Goal: Information Seeking & Learning: Understand process/instructions

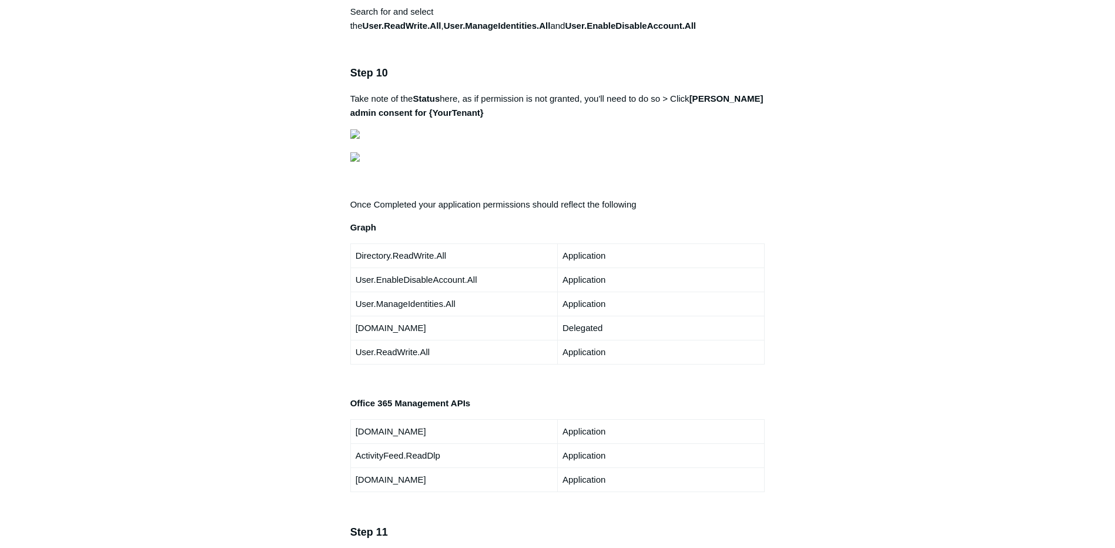
scroll to position [2116, 0]
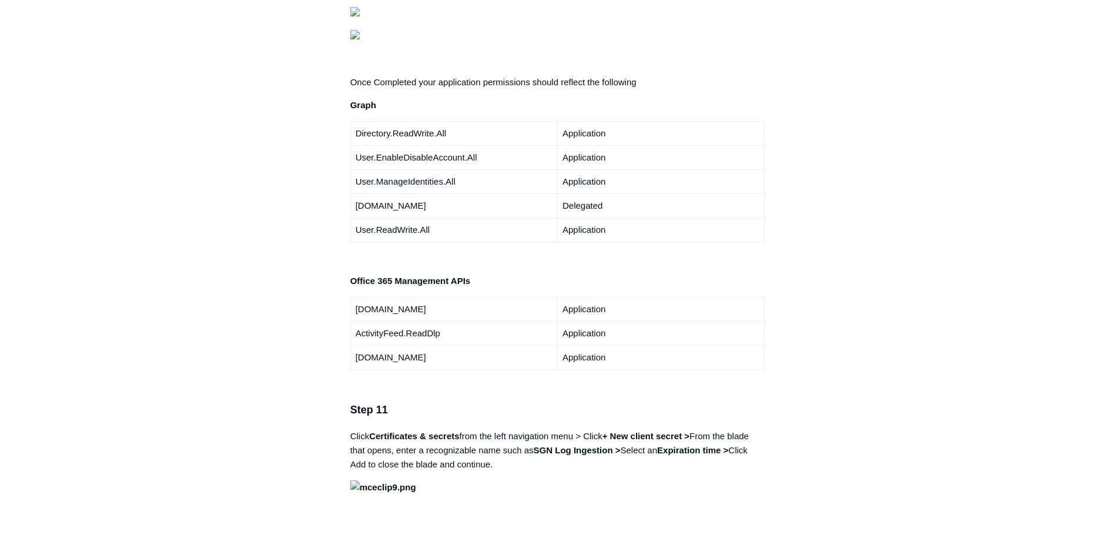
drag, startPoint x: 360, startPoint y: 245, endPoint x: 767, endPoint y: 231, distance: 407.0
click at [767, 231] on article "Microsoft Office 365 Log Ingestion Follow Not yet followed by anyone Note: Perm…" at bounding box center [558, 35] width 450 height 4091
drag, startPoint x: 767, startPoint y: 231, endPoint x: 912, endPoint y: 270, distance: 150.3
click at [912, 270] on main "Todyl Support Center Integration Guides SIEM Integrations Articles in this sect…" at bounding box center [557, 3] width 1115 height 4155
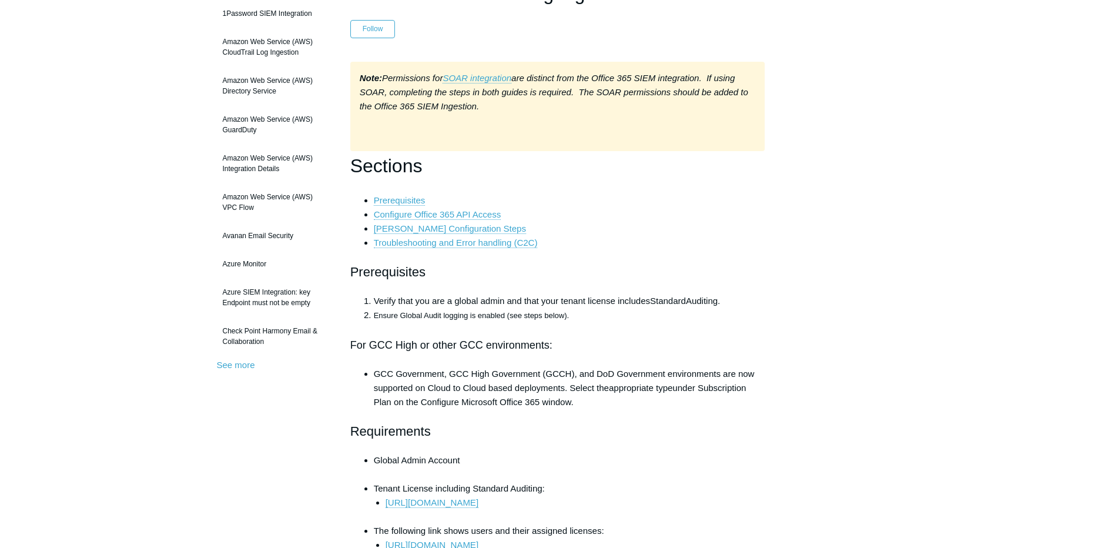
scroll to position [0, 0]
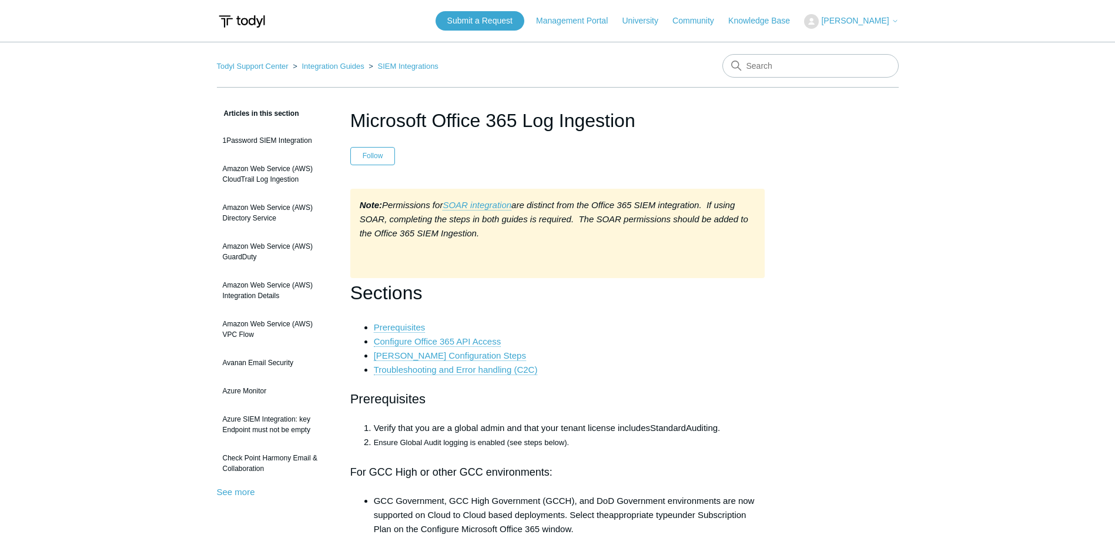
drag, startPoint x: 198, startPoint y: 306, endPoint x: 260, endPoint y: -61, distance: 372.0
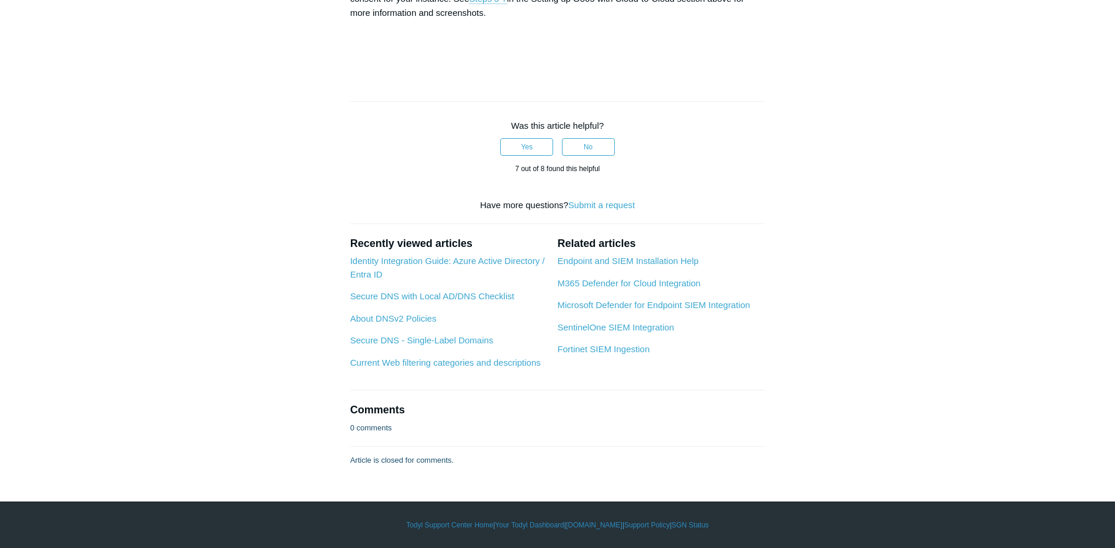
scroll to position [6113, 0]
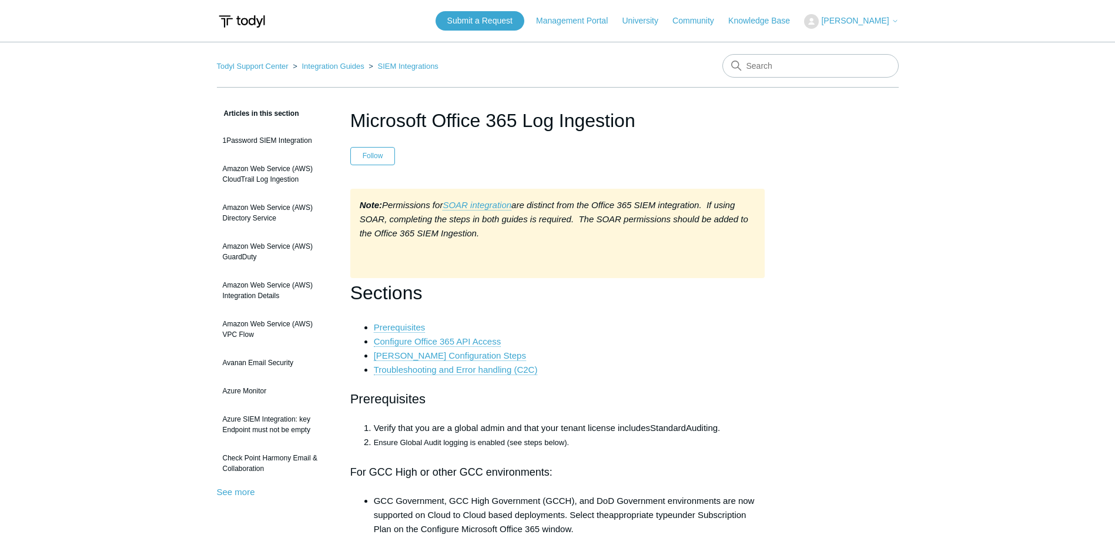
drag, startPoint x: 766, startPoint y: 347, endPoint x: 710, endPoint y: 37, distance: 315.4
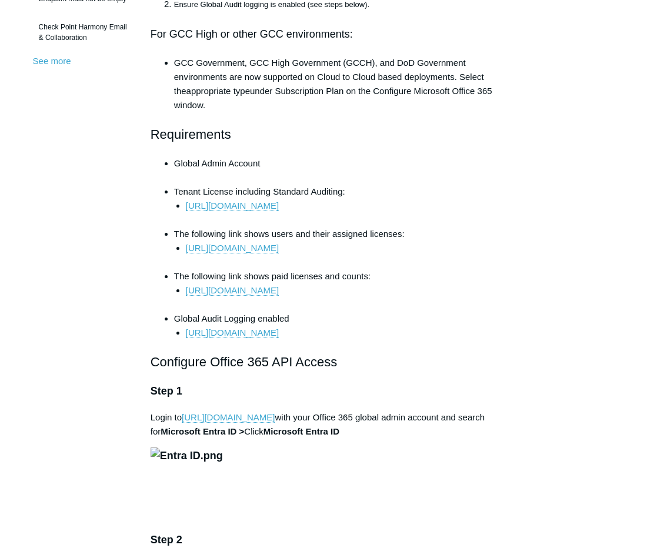
scroll to position [353, 0]
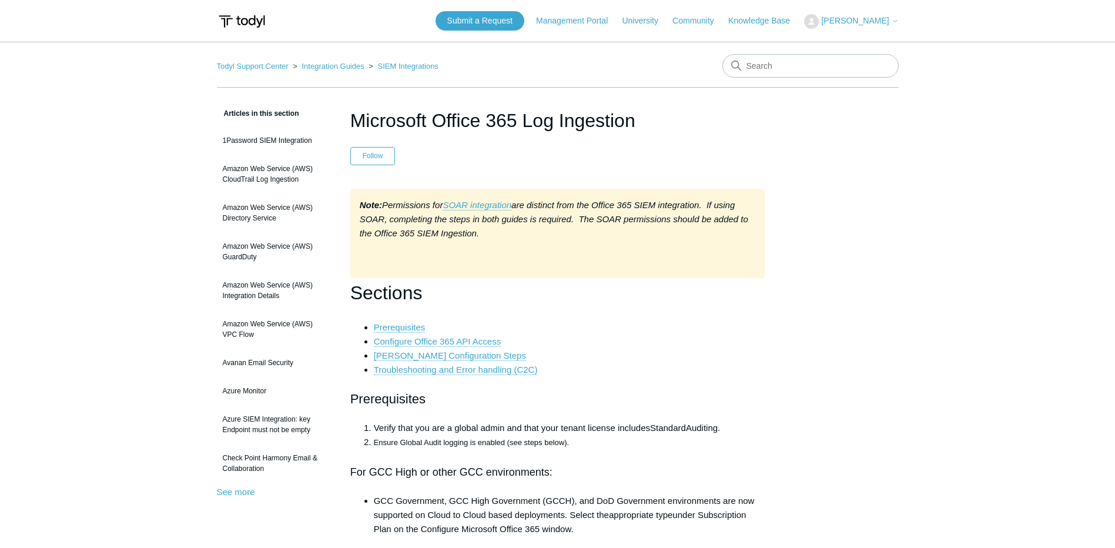
scroll to position [6124, 0]
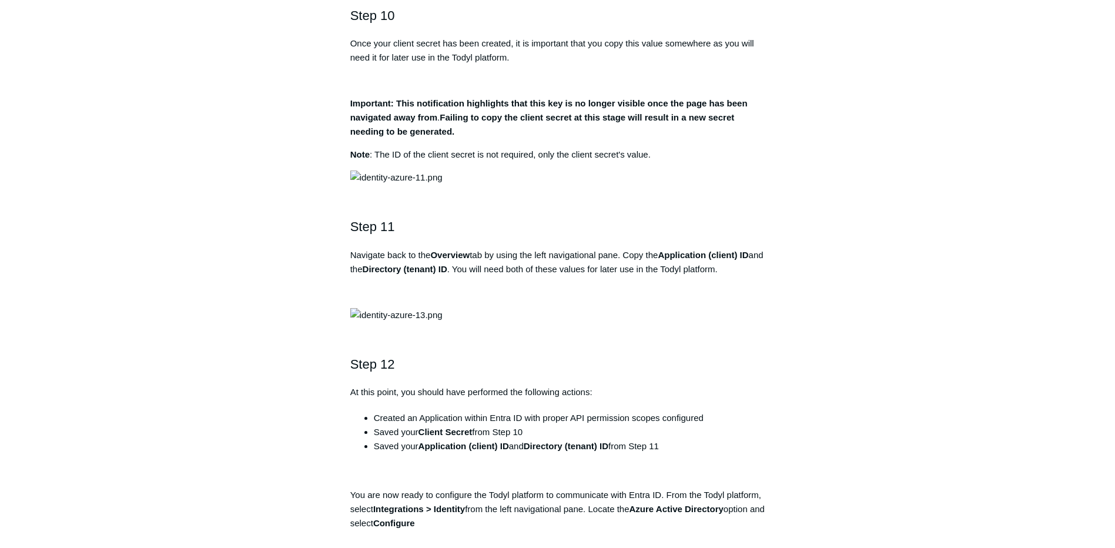
scroll to position [1787, 0]
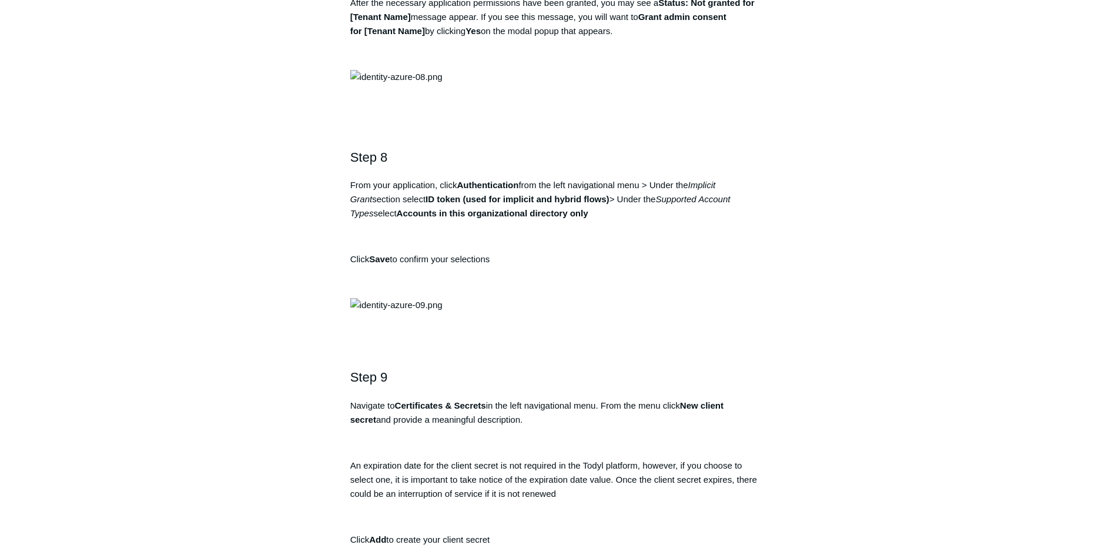
drag, startPoint x: 347, startPoint y: 454, endPoint x: 310, endPoint y: 83, distance: 373.4
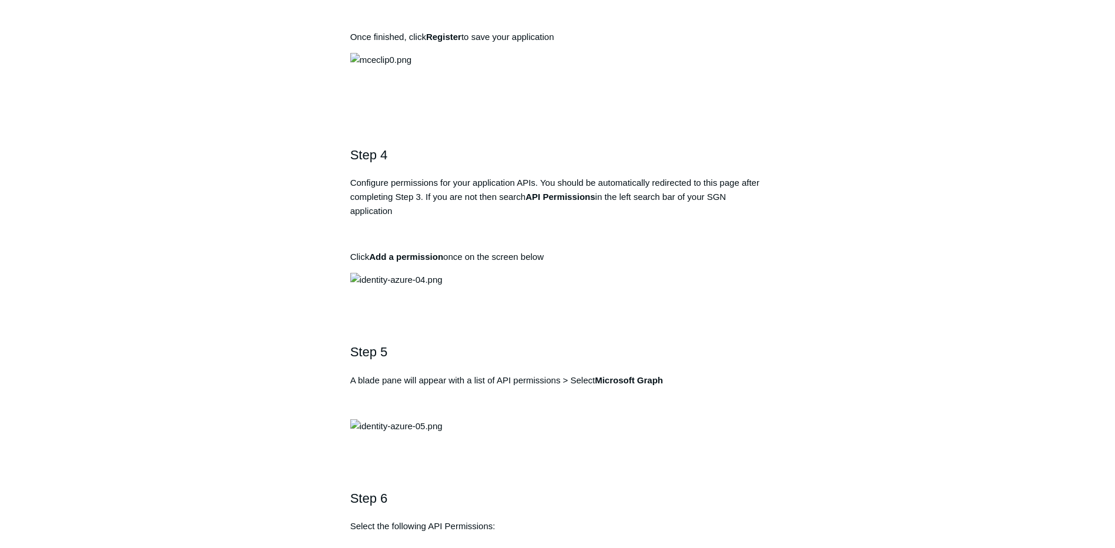
scroll to position [940, 0]
drag, startPoint x: 562, startPoint y: 383, endPoint x: 341, endPoint y: 372, distance: 221.2
copy pre "https://auth.todyl.com/v1/login/callback"
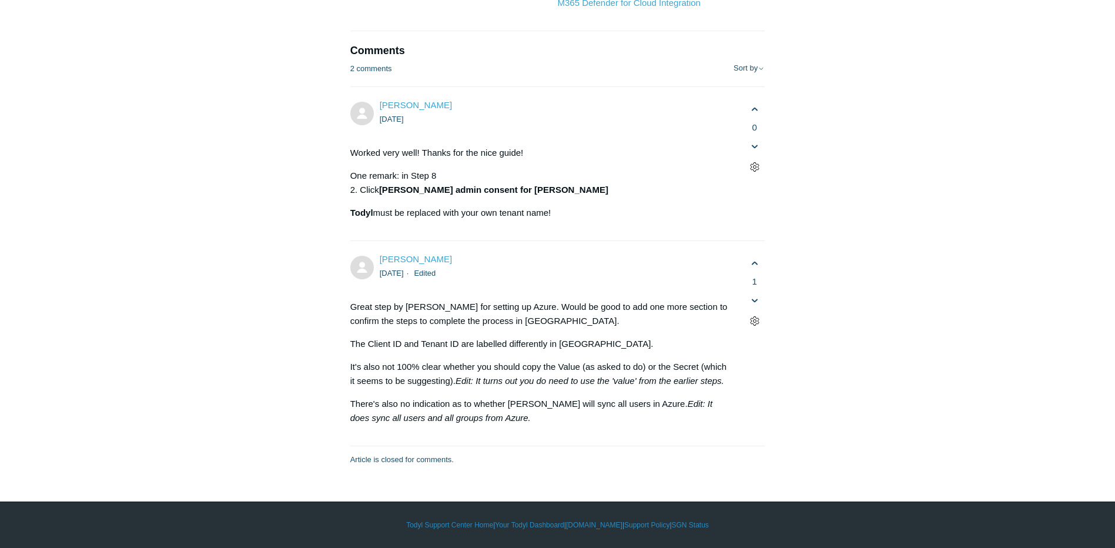
scroll to position [7582, 0]
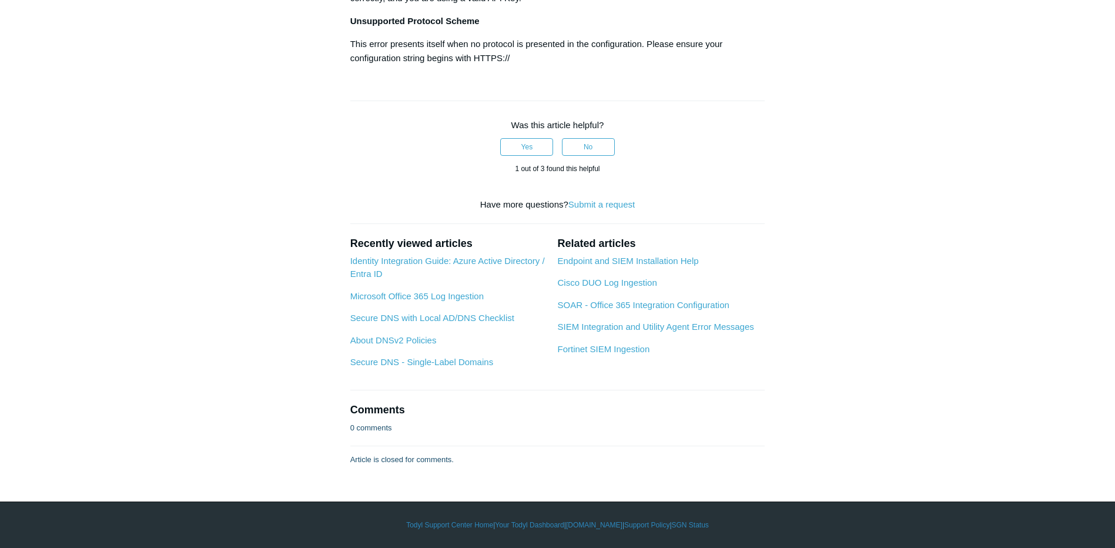
scroll to position [2292, 0]
